Goal: Task Accomplishment & Management: Use online tool/utility

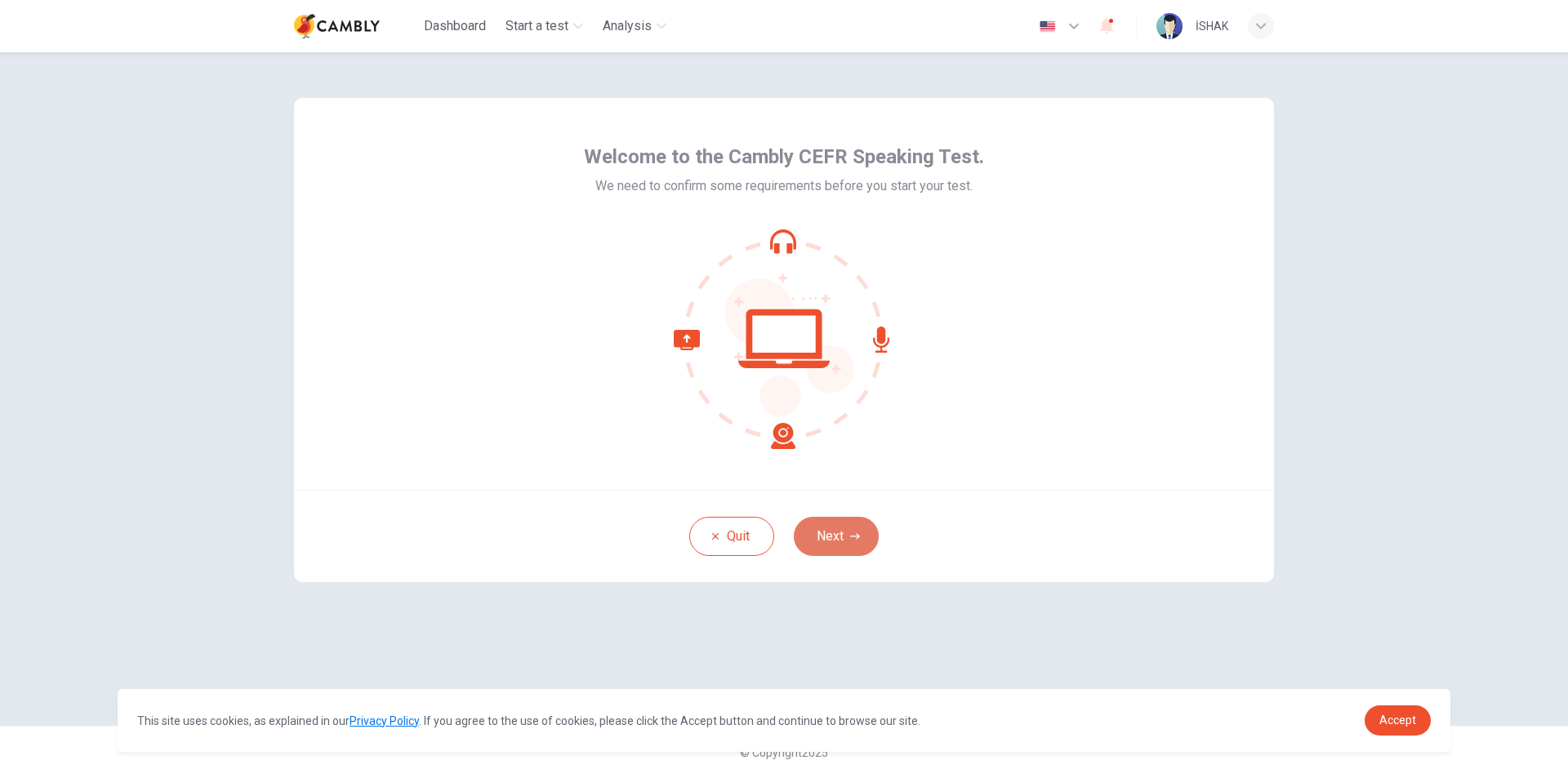
click at [837, 545] on button "Next" at bounding box center [836, 537] width 85 height 39
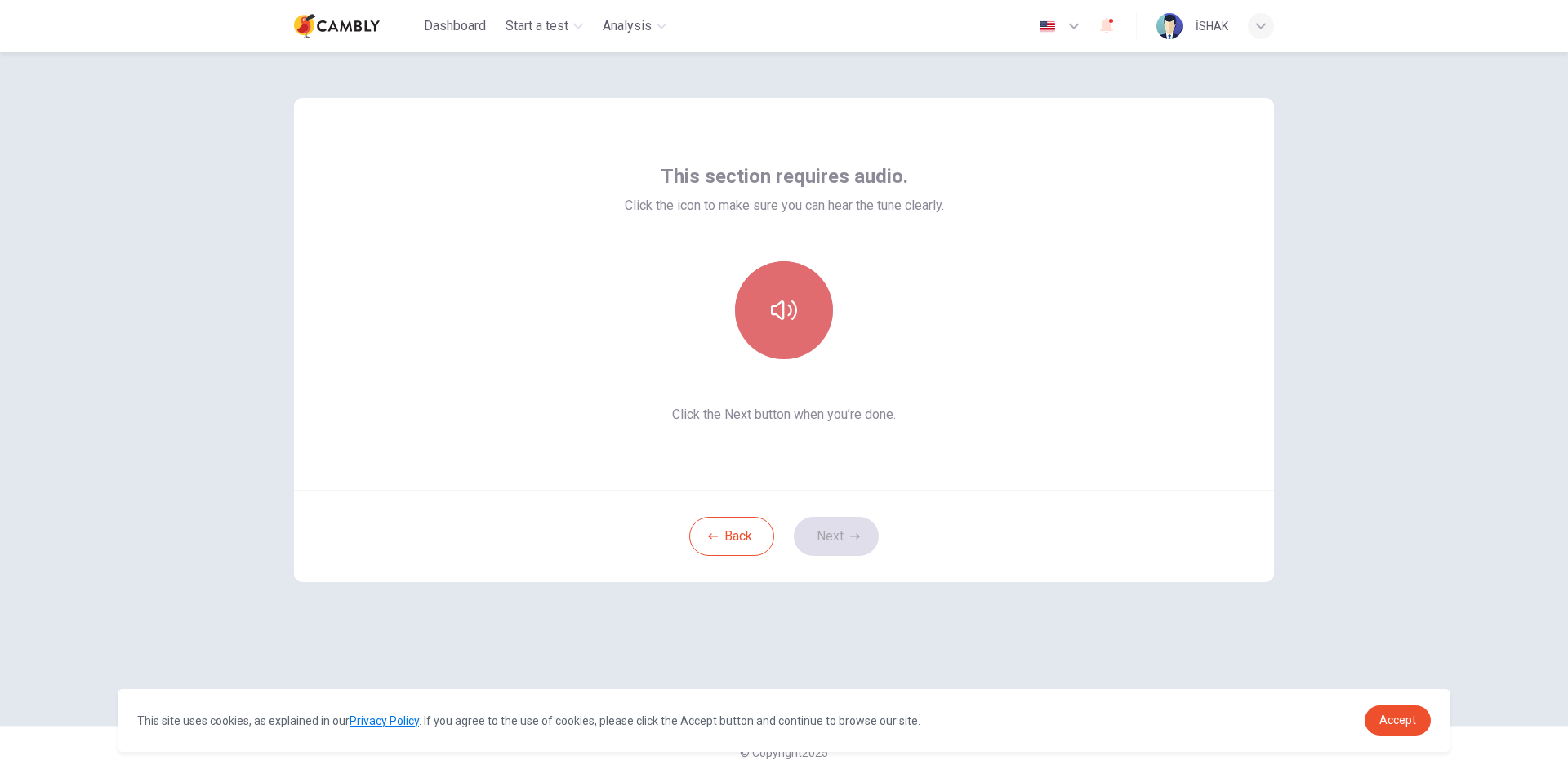
click at [784, 309] on icon "button" at bounding box center [784, 310] width 26 height 20
click at [798, 337] on button "button" at bounding box center [784, 311] width 98 height 98
click at [828, 540] on button "Next" at bounding box center [836, 537] width 85 height 39
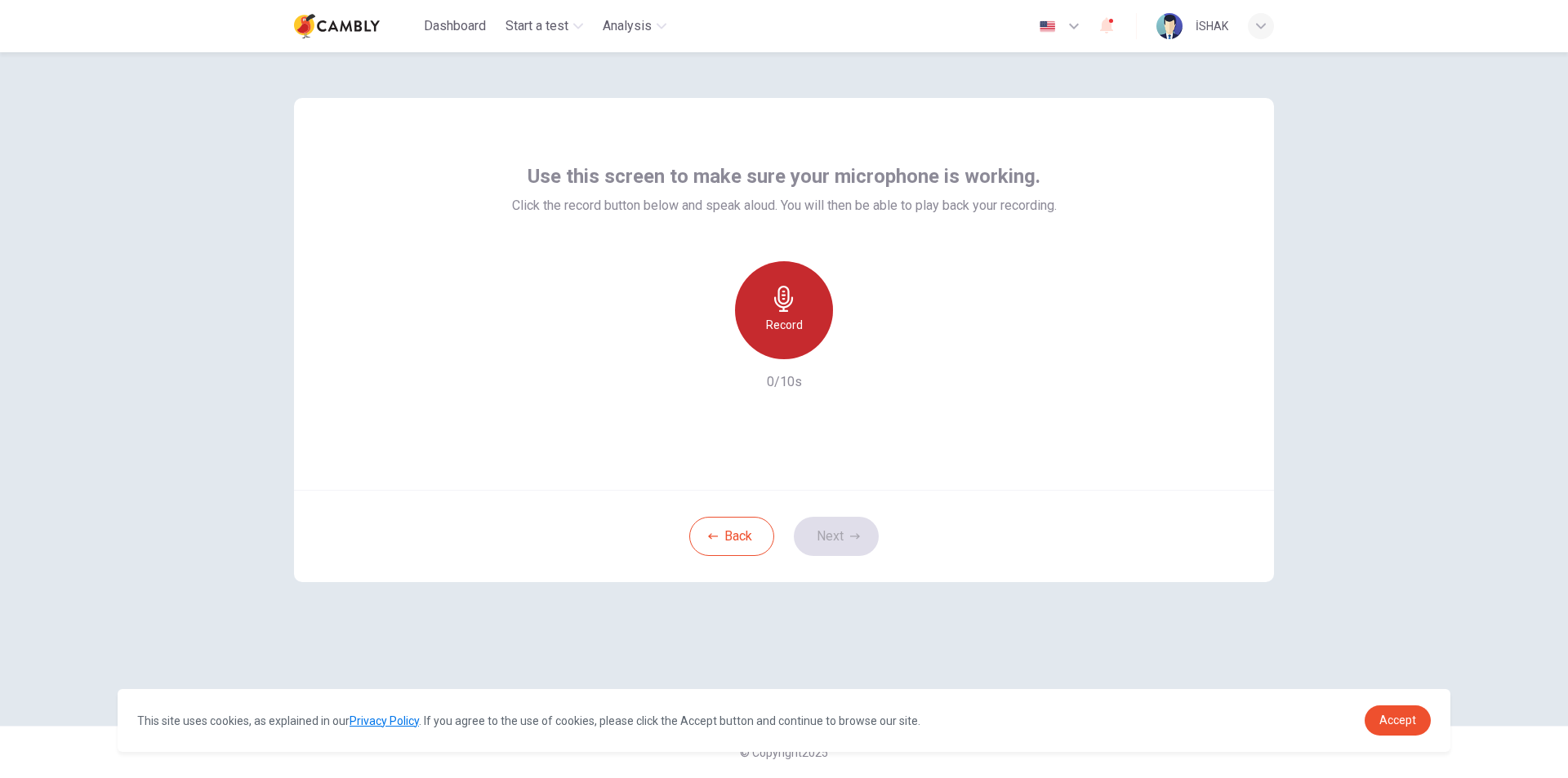
click at [771, 309] on icon "button" at bounding box center [784, 298] width 26 height 26
click at [796, 318] on div "Stop" at bounding box center [784, 311] width 98 height 98
click at [824, 524] on button "Next" at bounding box center [836, 537] width 85 height 39
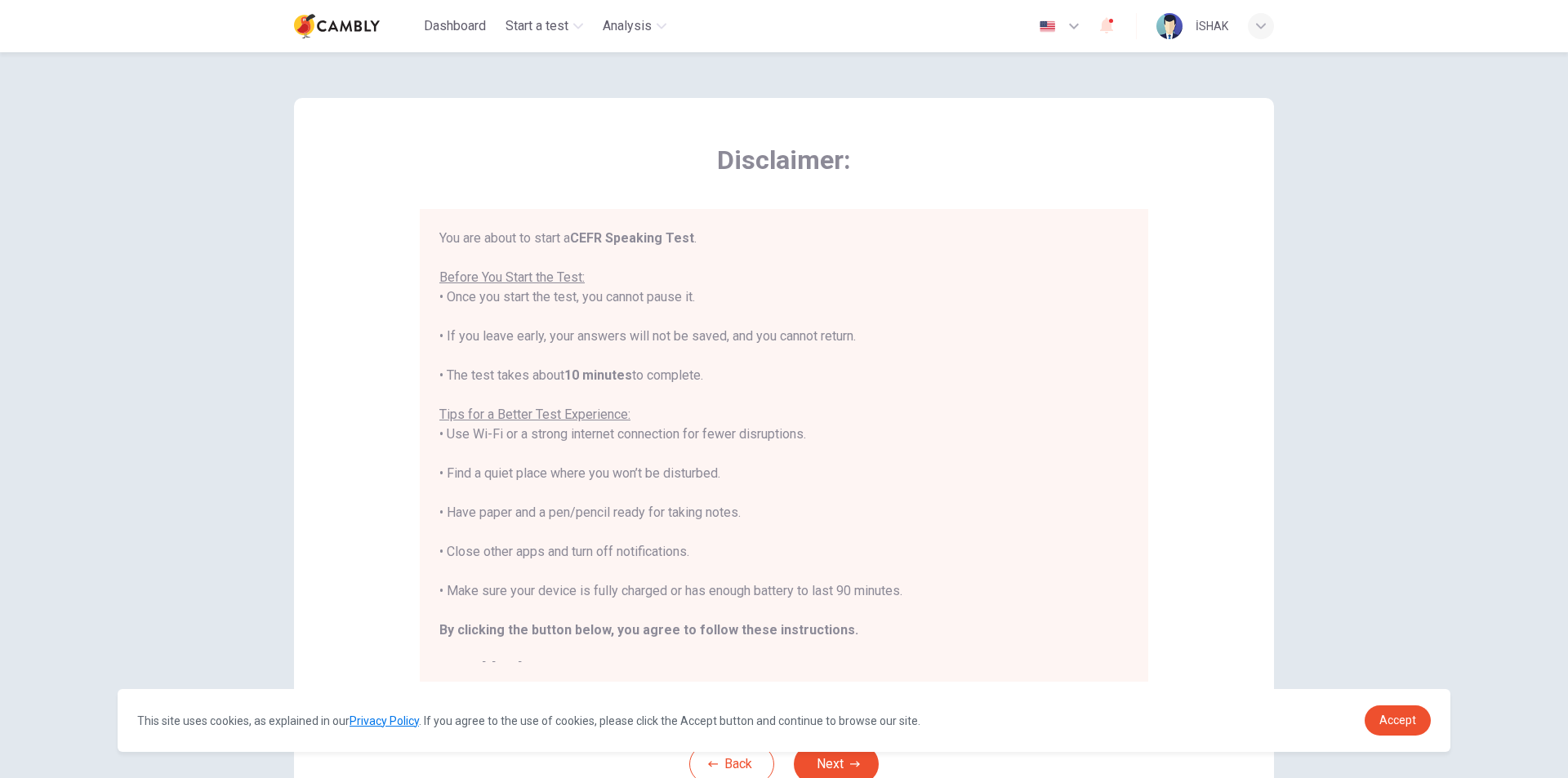
scroll to position [19, 0]
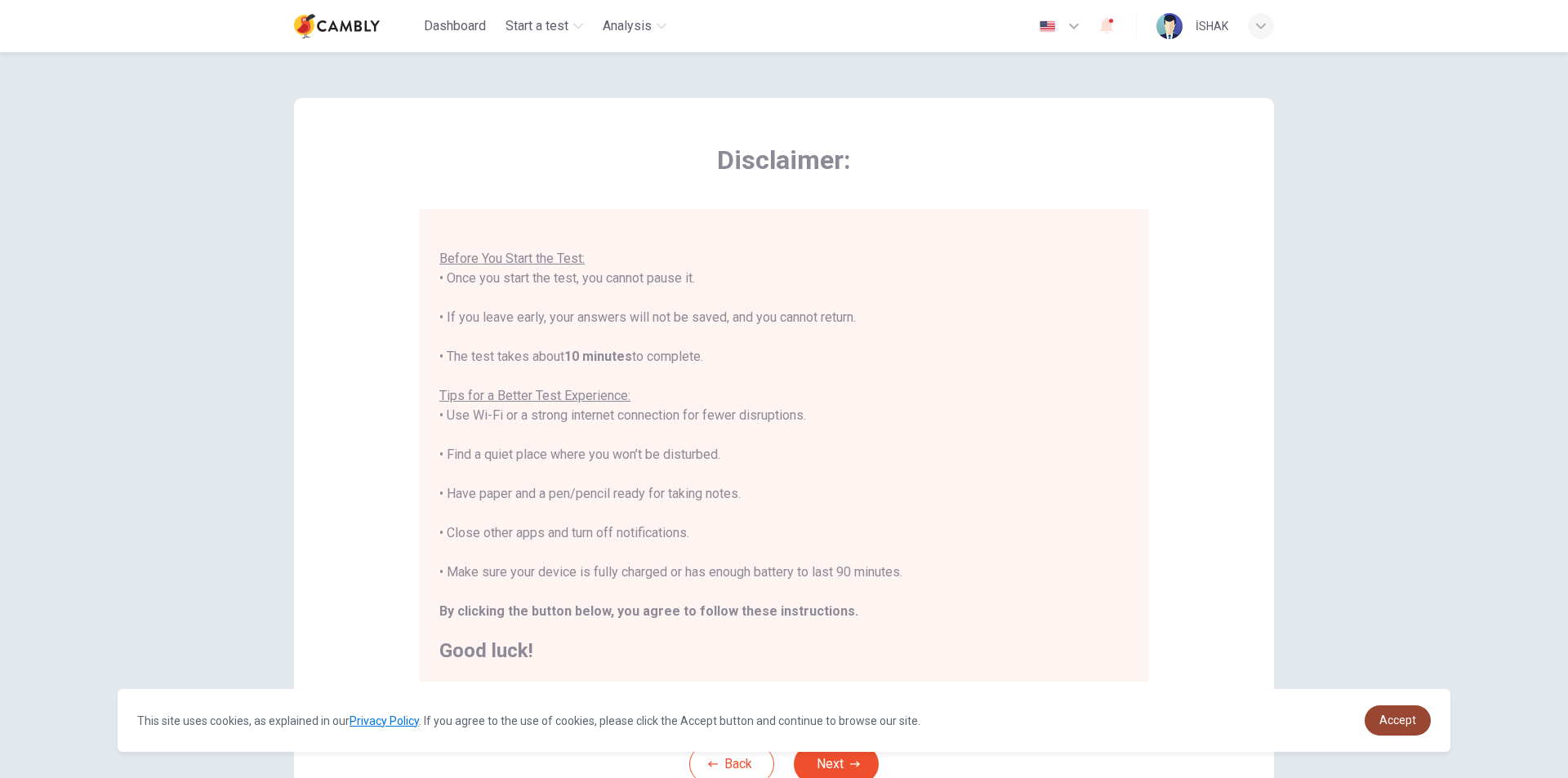
drag, startPoint x: 1400, startPoint y: 736, endPoint x: 1400, endPoint y: 725, distance: 11.0
click at [1400, 725] on div "This site uses cookies, as explained in our Privacy Policy . If you agree to th…" at bounding box center [784, 721] width 1333 height 63
click at [1400, 725] on span "Accept" at bounding box center [1397, 720] width 37 height 13
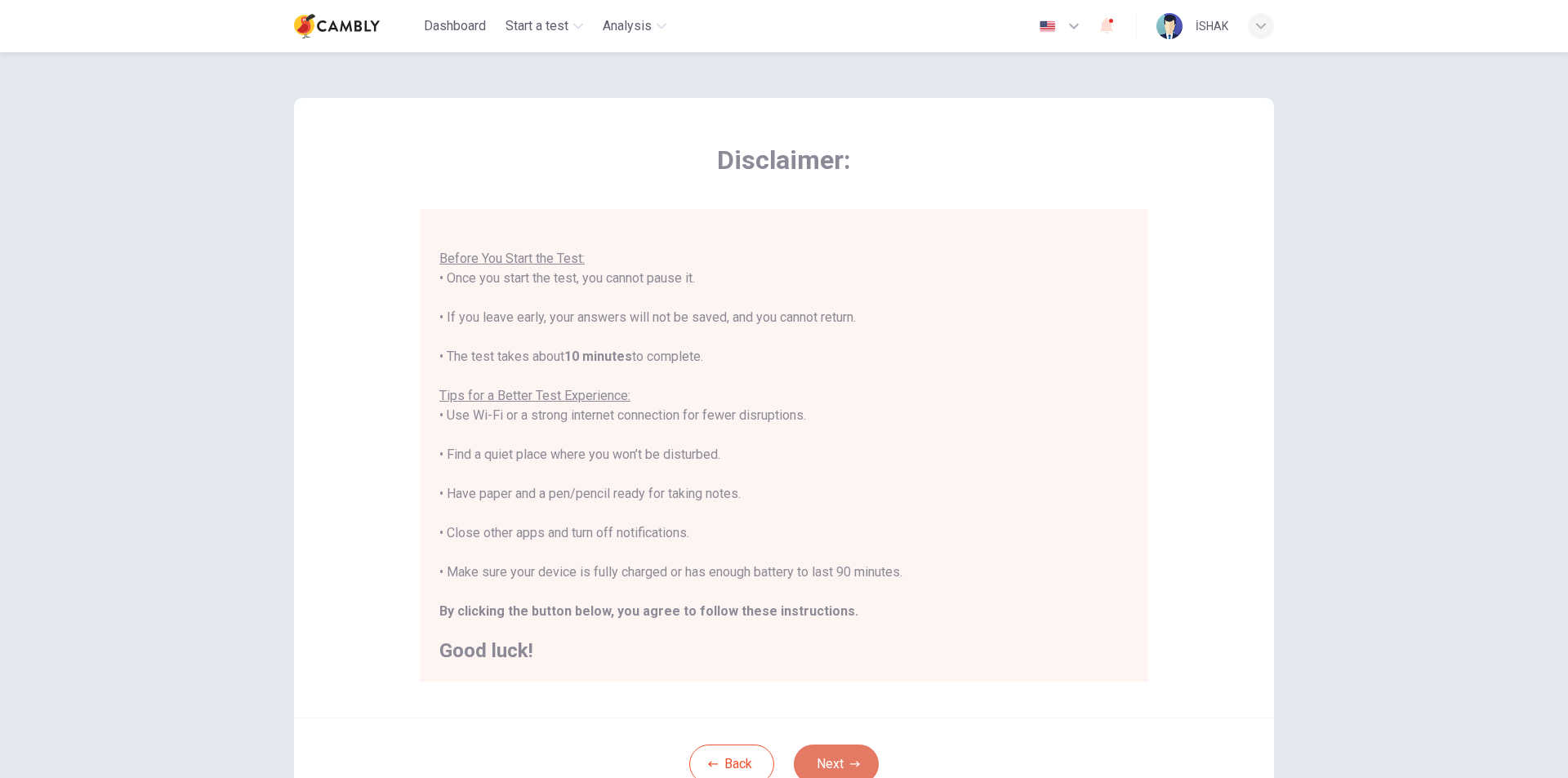
click at [812, 756] on button "Next" at bounding box center [836, 765] width 85 height 39
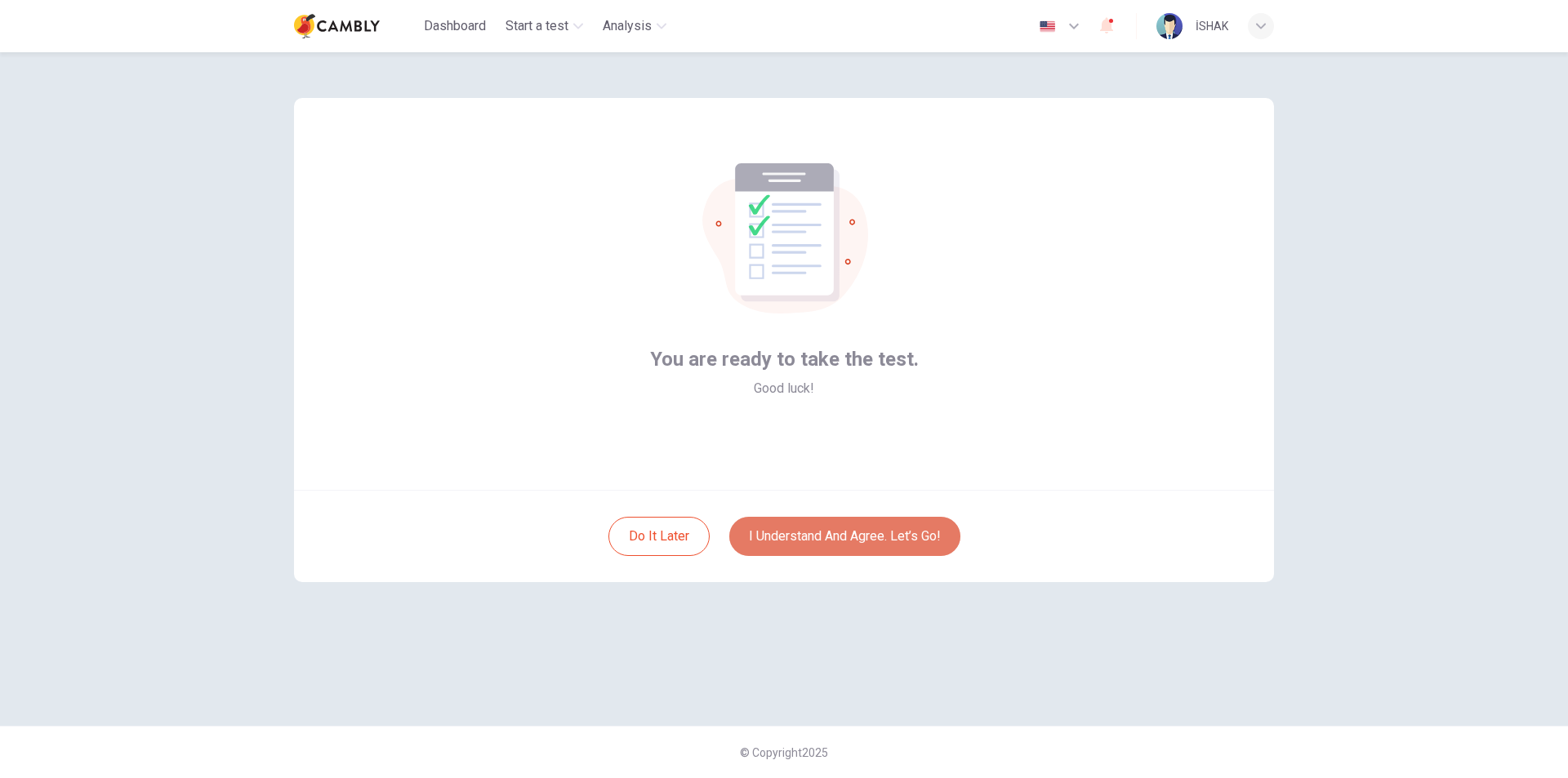
click at [834, 525] on button "I understand and agree. Let’s go!" at bounding box center [844, 537] width 231 height 39
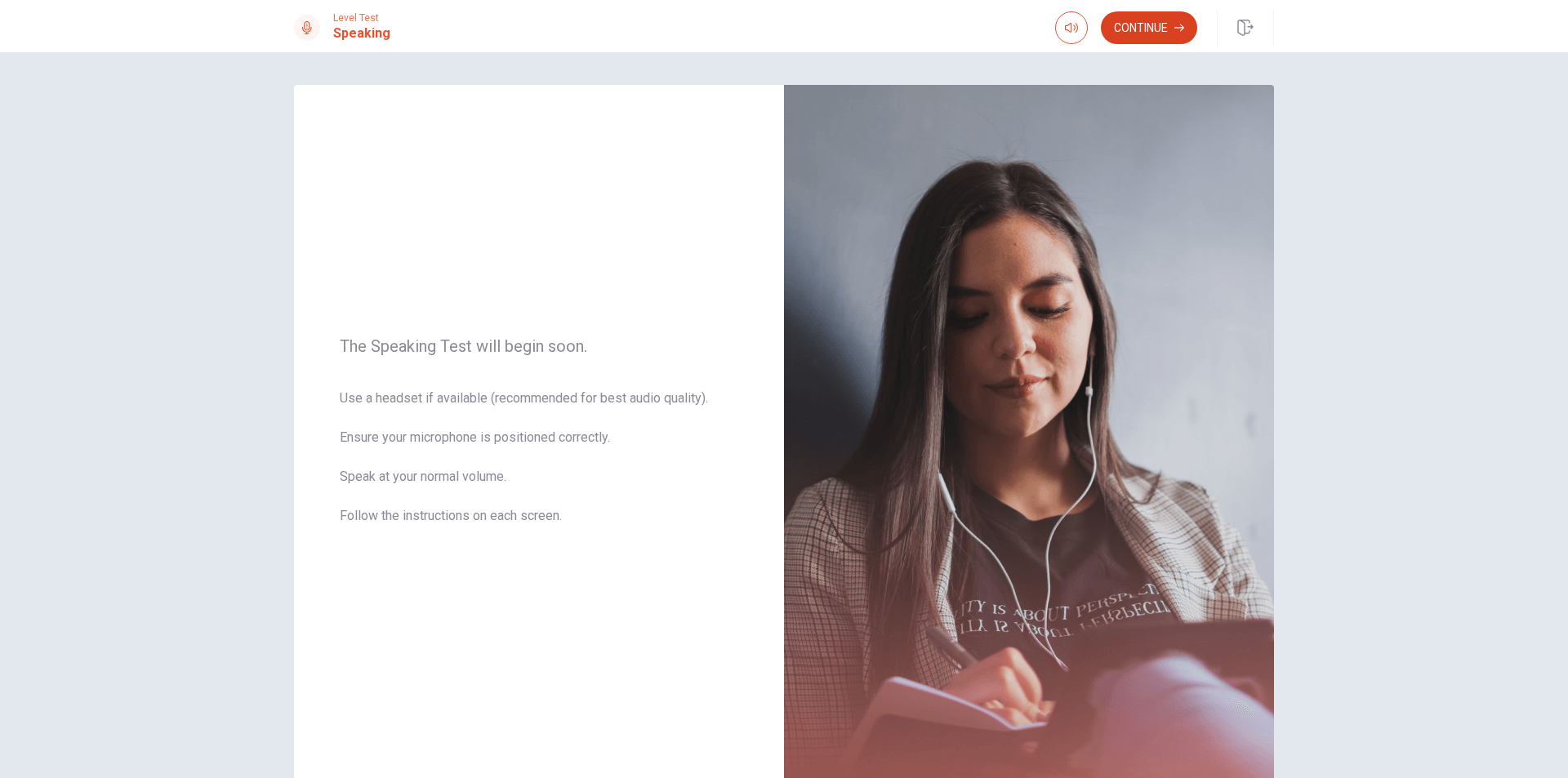
click at [1121, 28] on button "Continue" at bounding box center [1149, 28] width 96 height 33
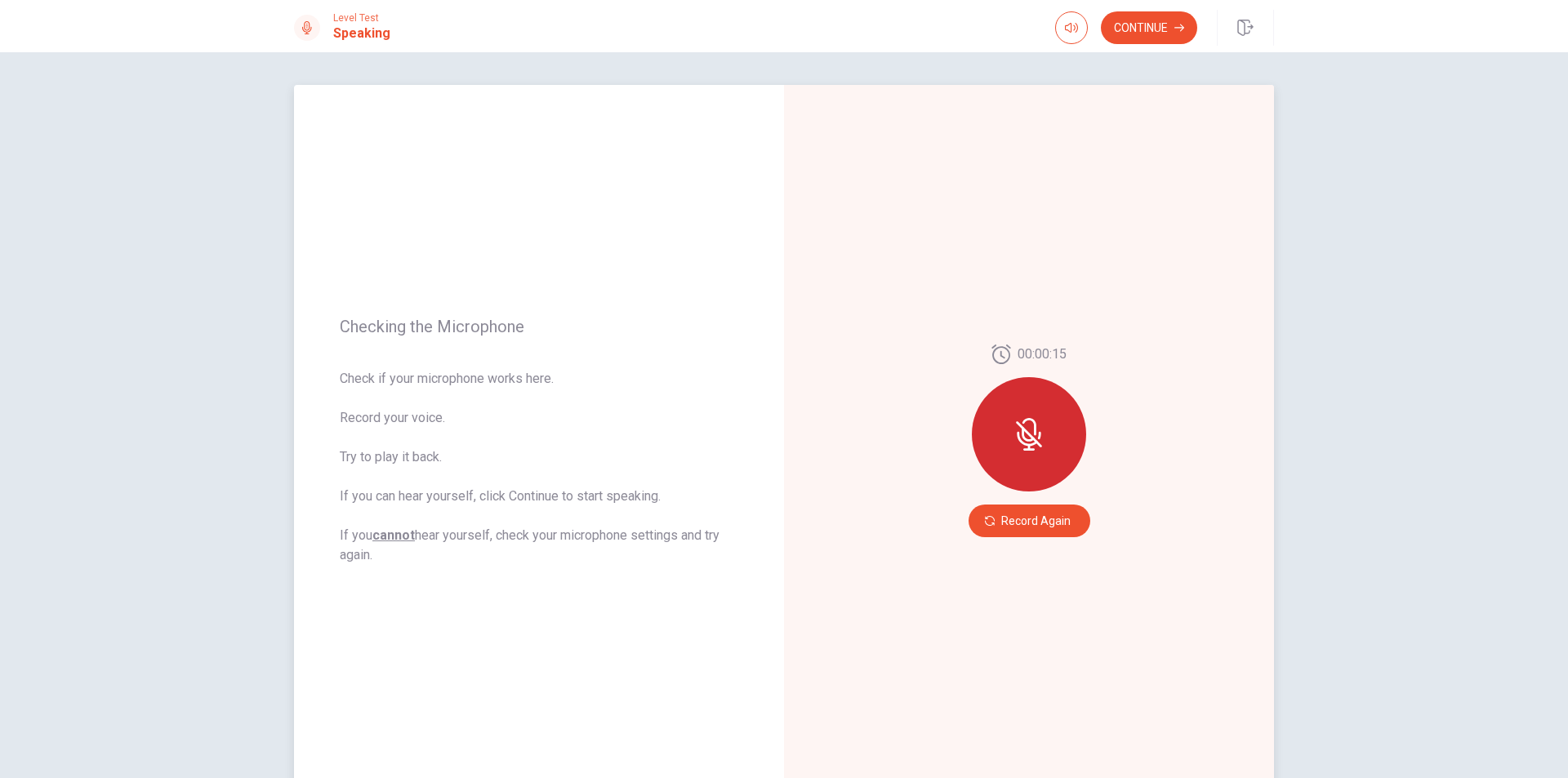
click at [1019, 414] on div at bounding box center [1029, 434] width 114 height 114
click at [1130, 41] on button "Continue" at bounding box center [1149, 28] width 96 height 33
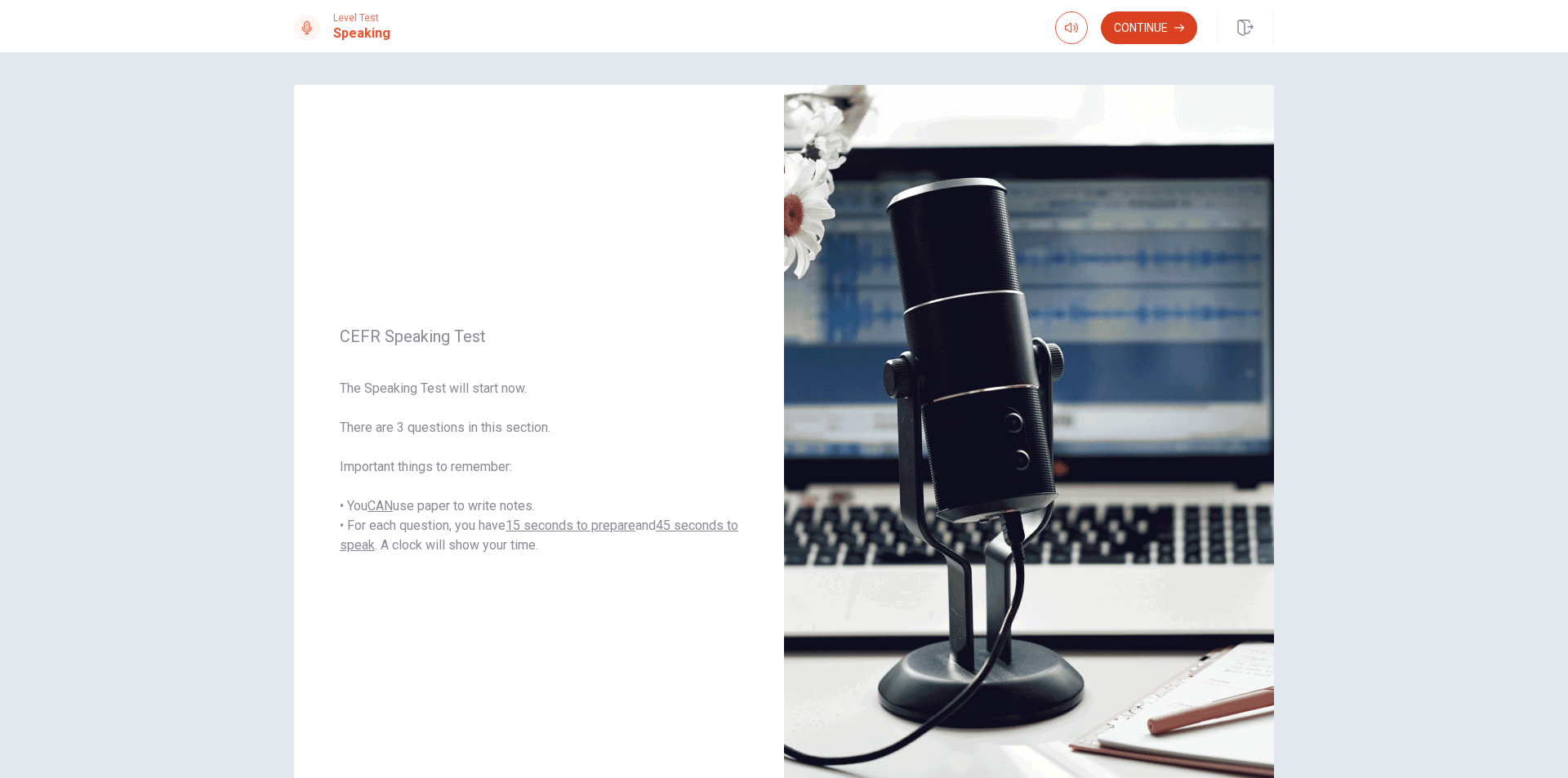
click at [1144, 29] on button "Continue" at bounding box center [1149, 28] width 96 height 33
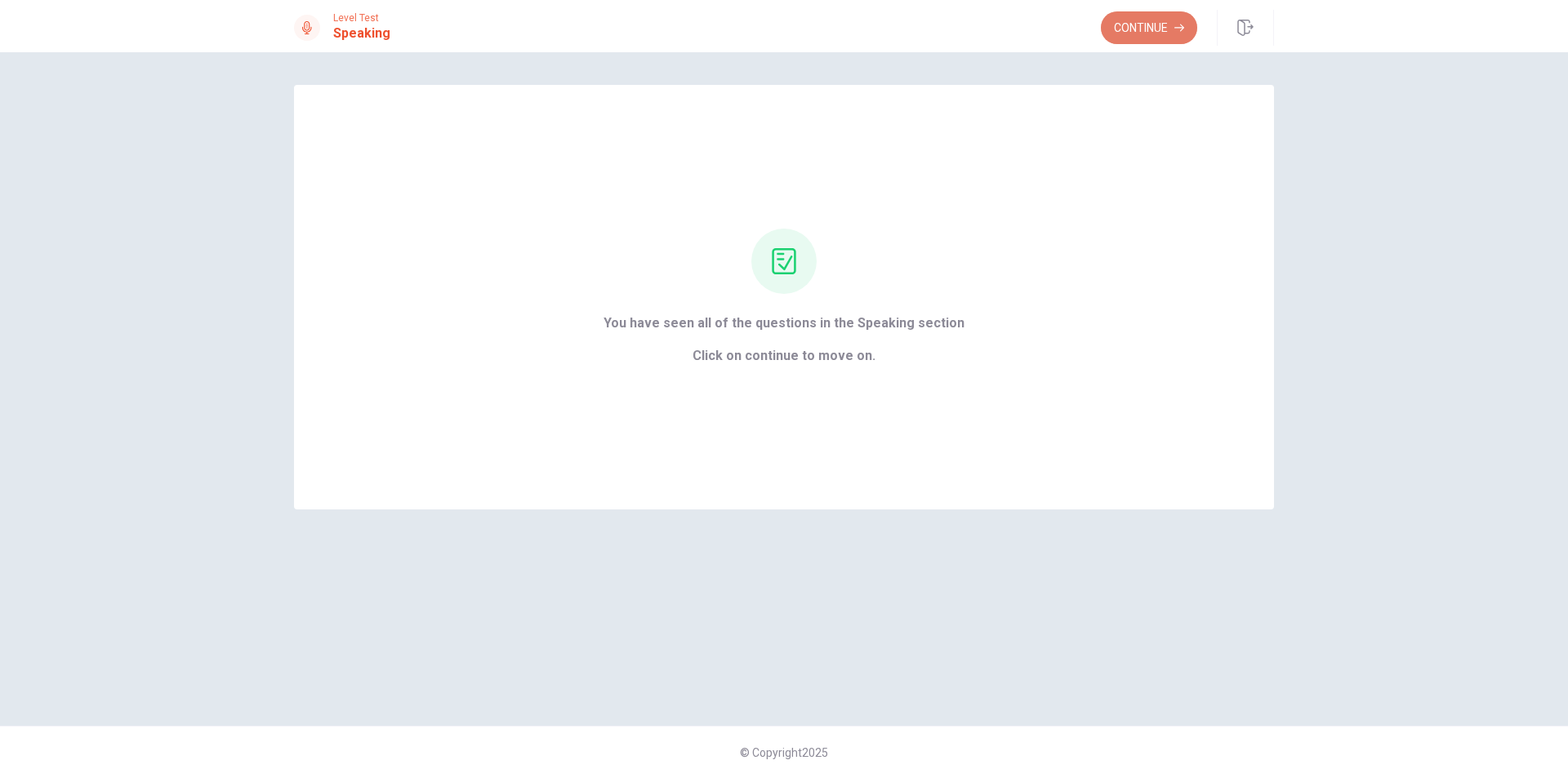
click at [1142, 19] on button "Continue" at bounding box center [1149, 28] width 96 height 33
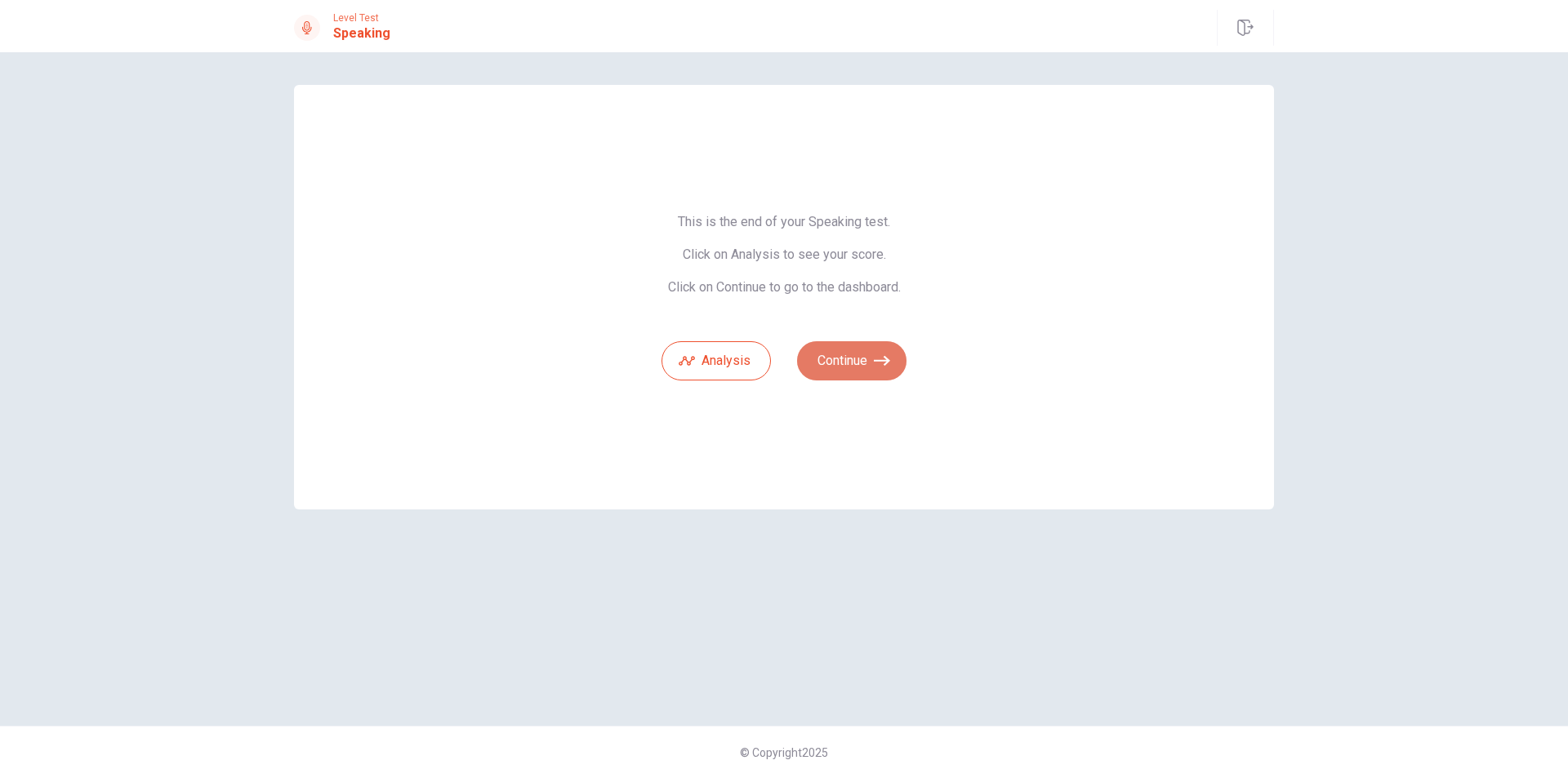
click at [851, 353] on button "Continue" at bounding box center [851, 361] width 110 height 39
